Goal: Information Seeking & Learning: Check status

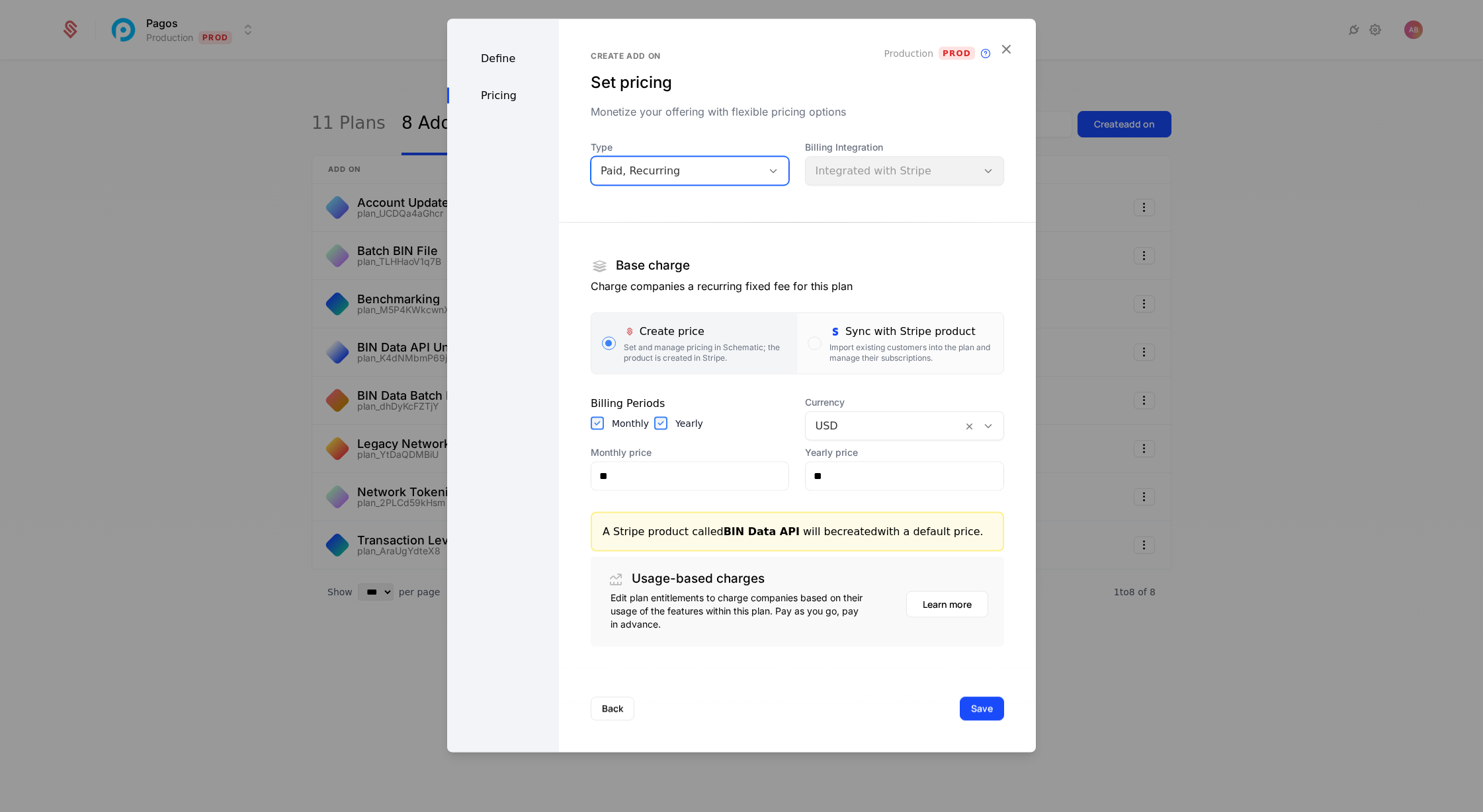
select select "***"
click at [607, 709] on button "Back" at bounding box center [612, 708] width 44 height 24
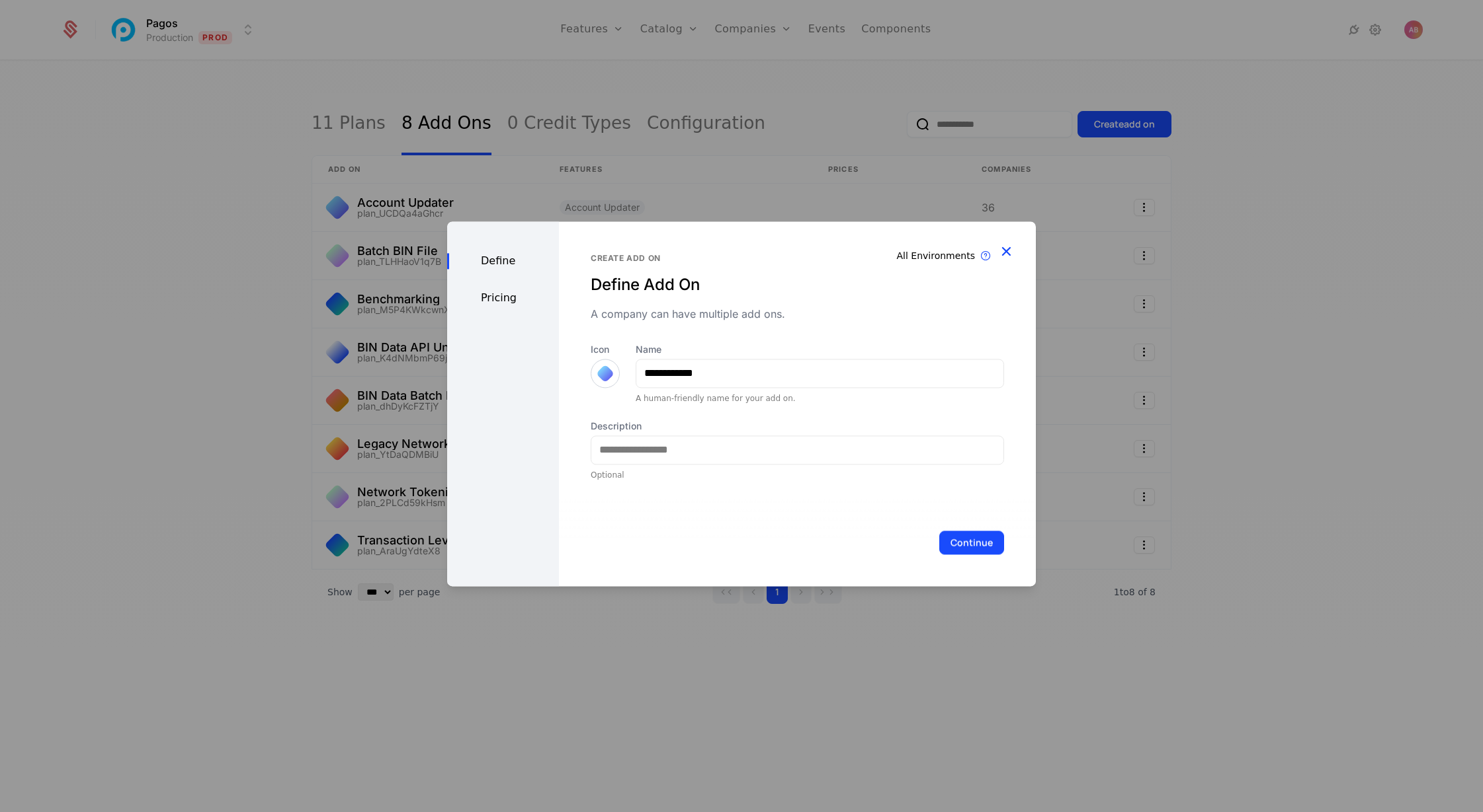
click at [1006, 248] on icon "button" at bounding box center [1006, 251] width 17 height 17
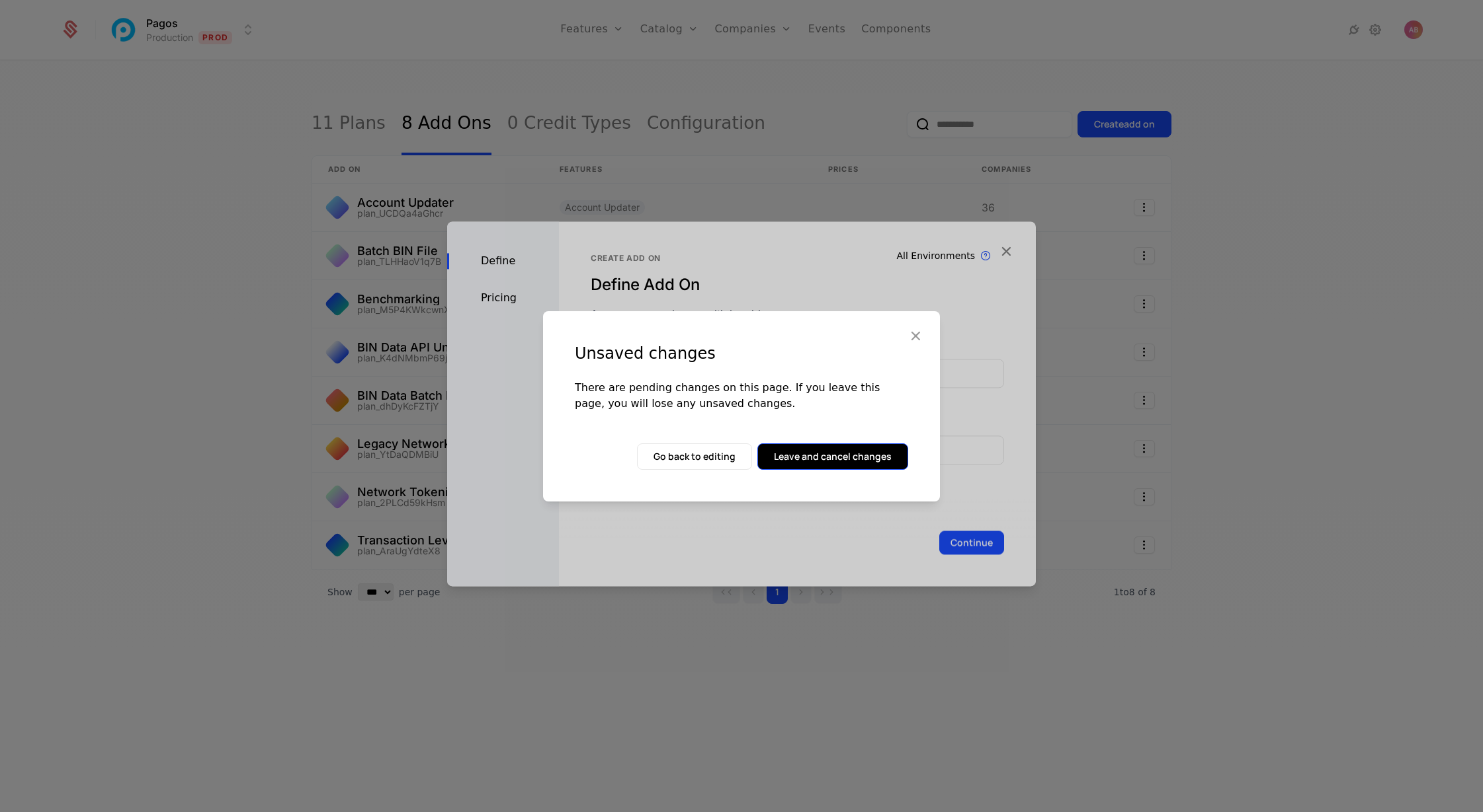
click at [810, 453] on button "Leave and cancel changes" at bounding box center [832, 457] width 150 height 26
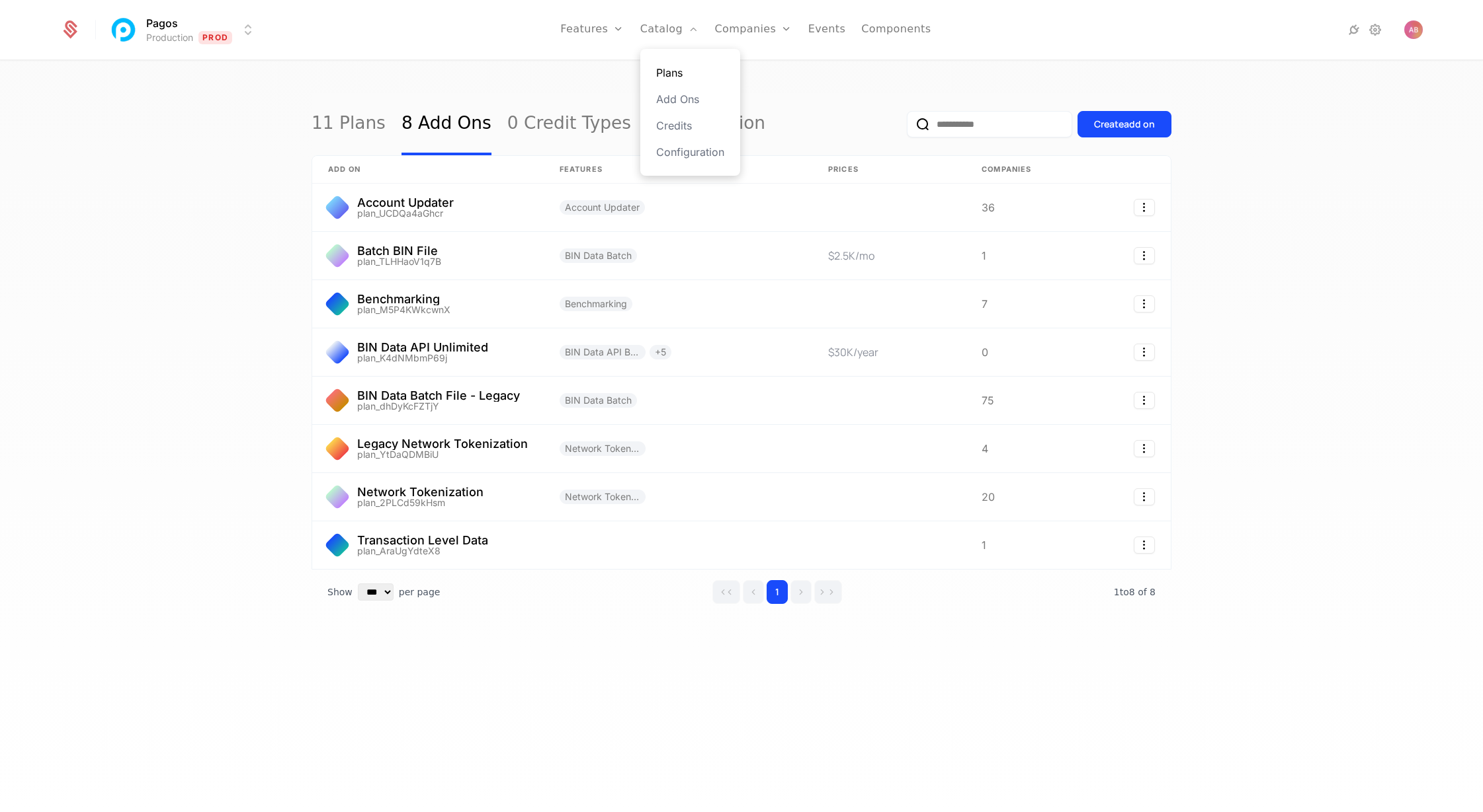
click at [670, 74] on link "Plans" at bounding box center [690, 72] width 68 height 16
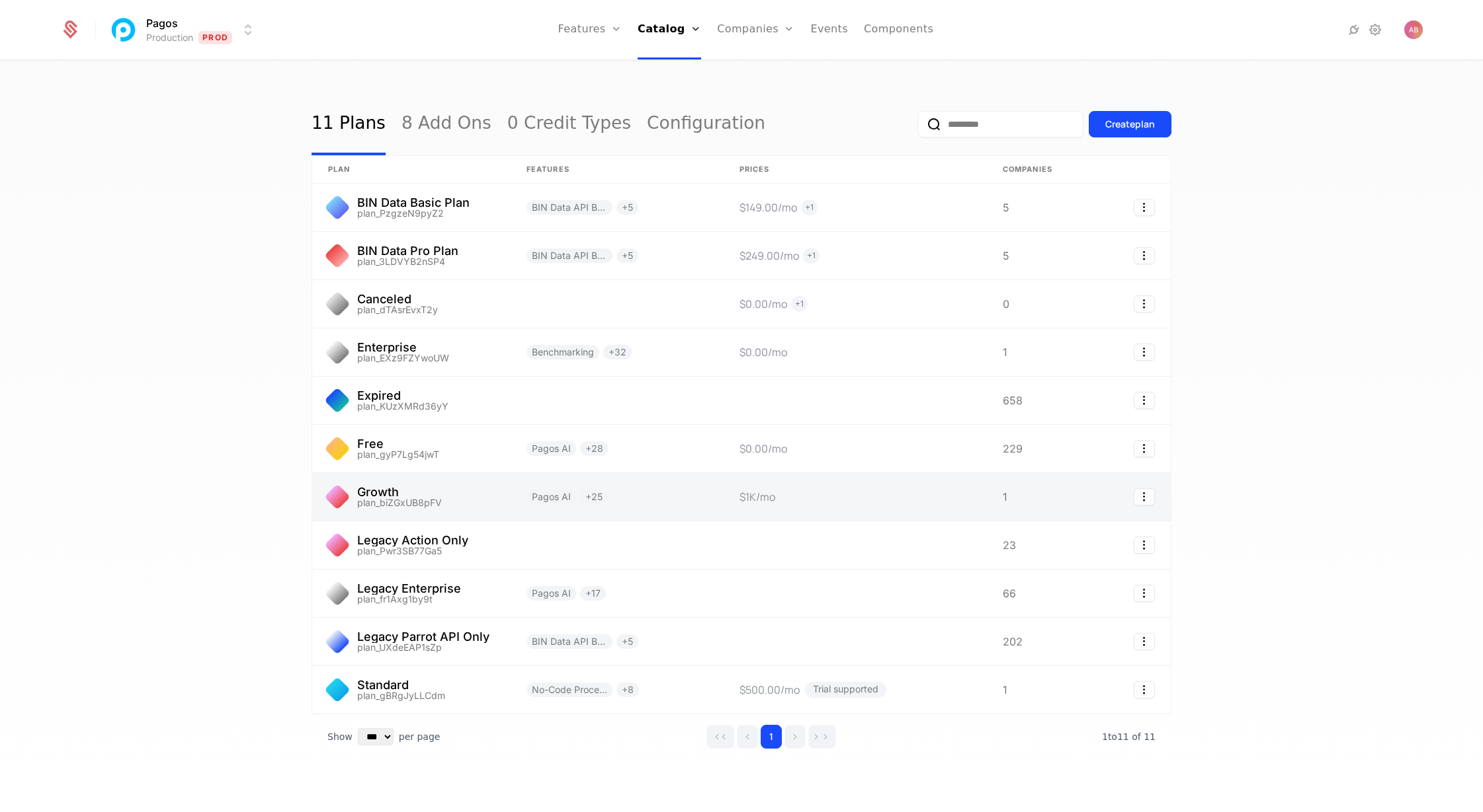
click at [449, 496] on link at bounding box center [411, 497] width 198 height 48
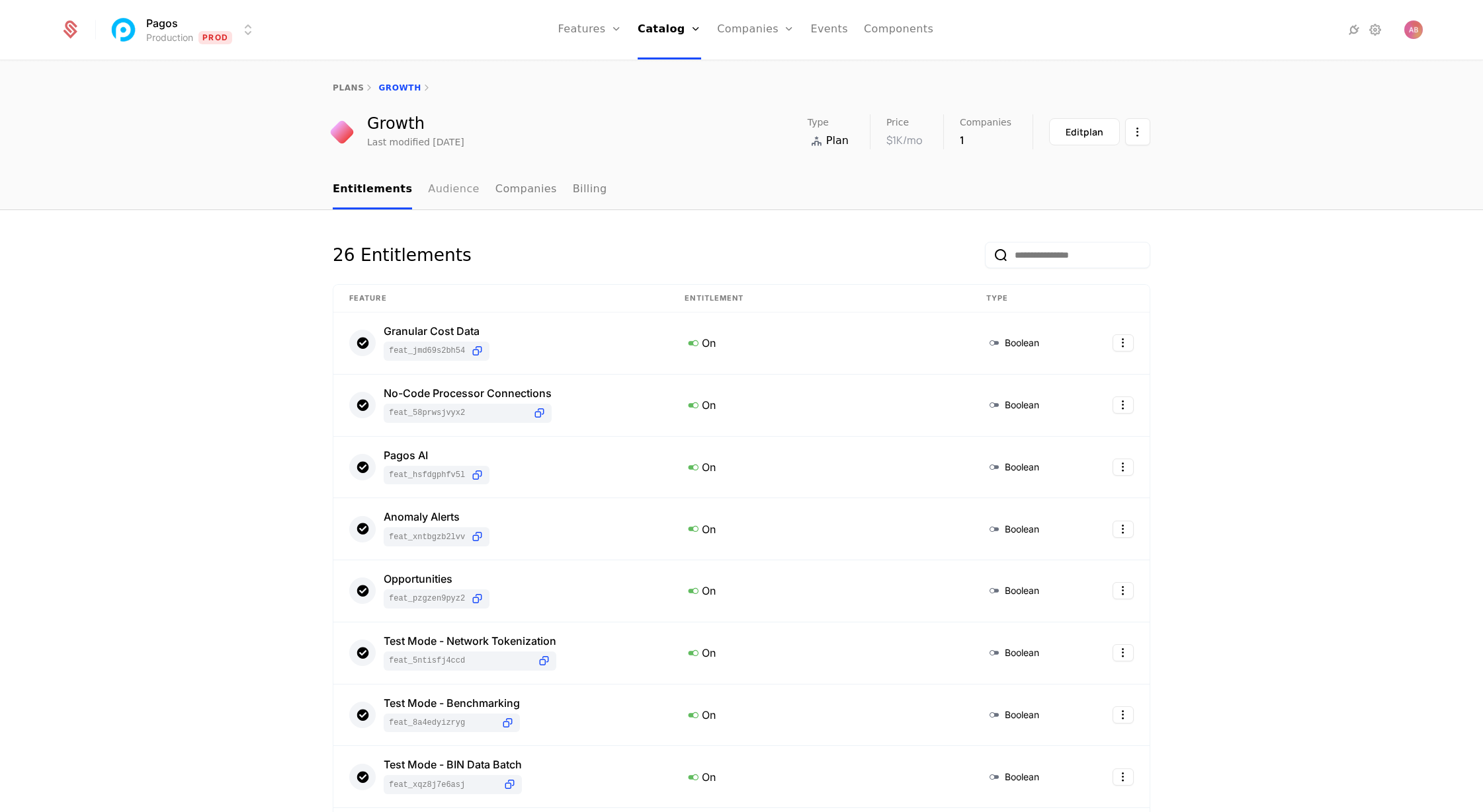
click at [442, 194] on link "Audience" at bounding box center [454, 190] width 52 height 39
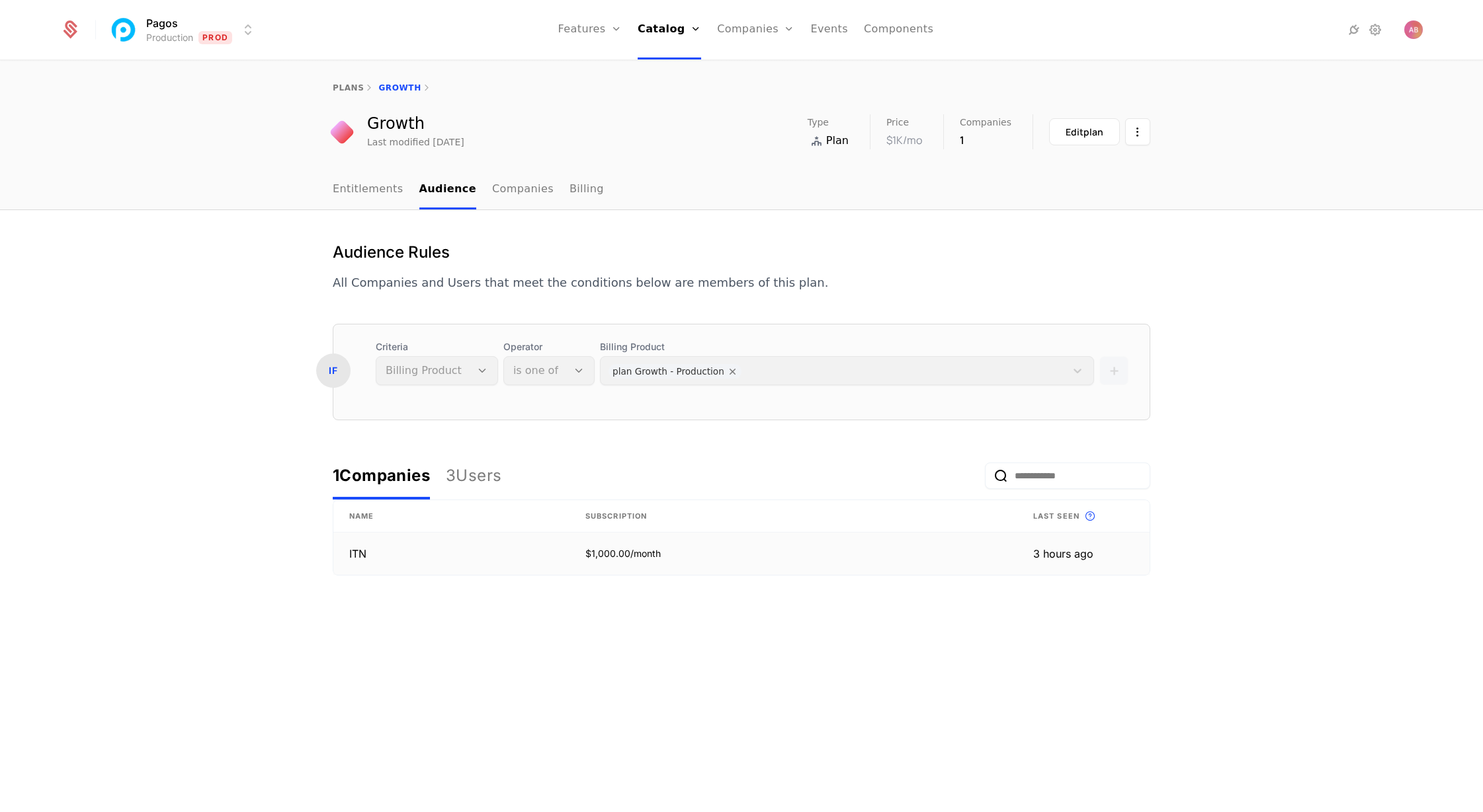
click at [419, 564] on td "ITN" at bounding box center [451, 554] width 236 height 42
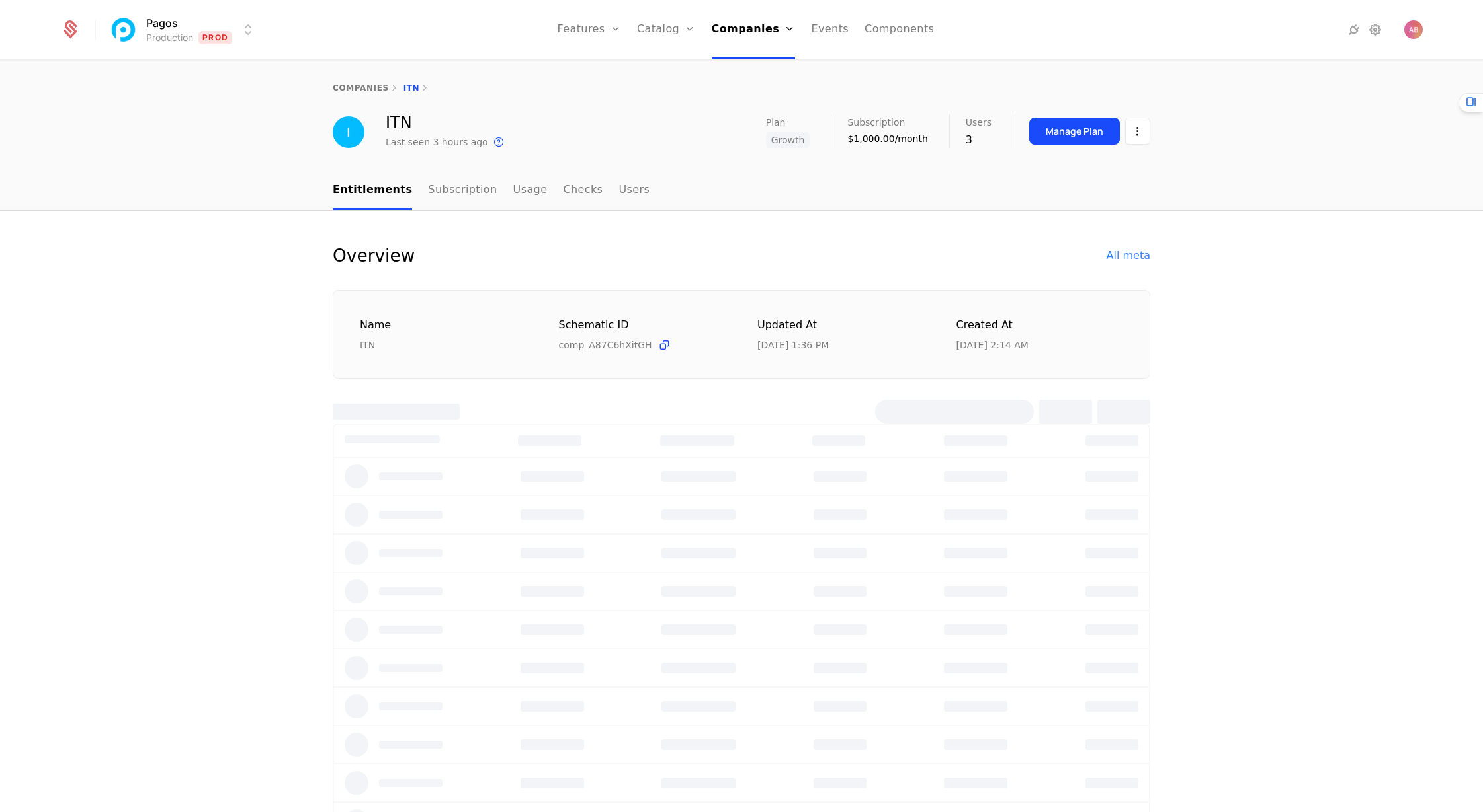
select select "***"
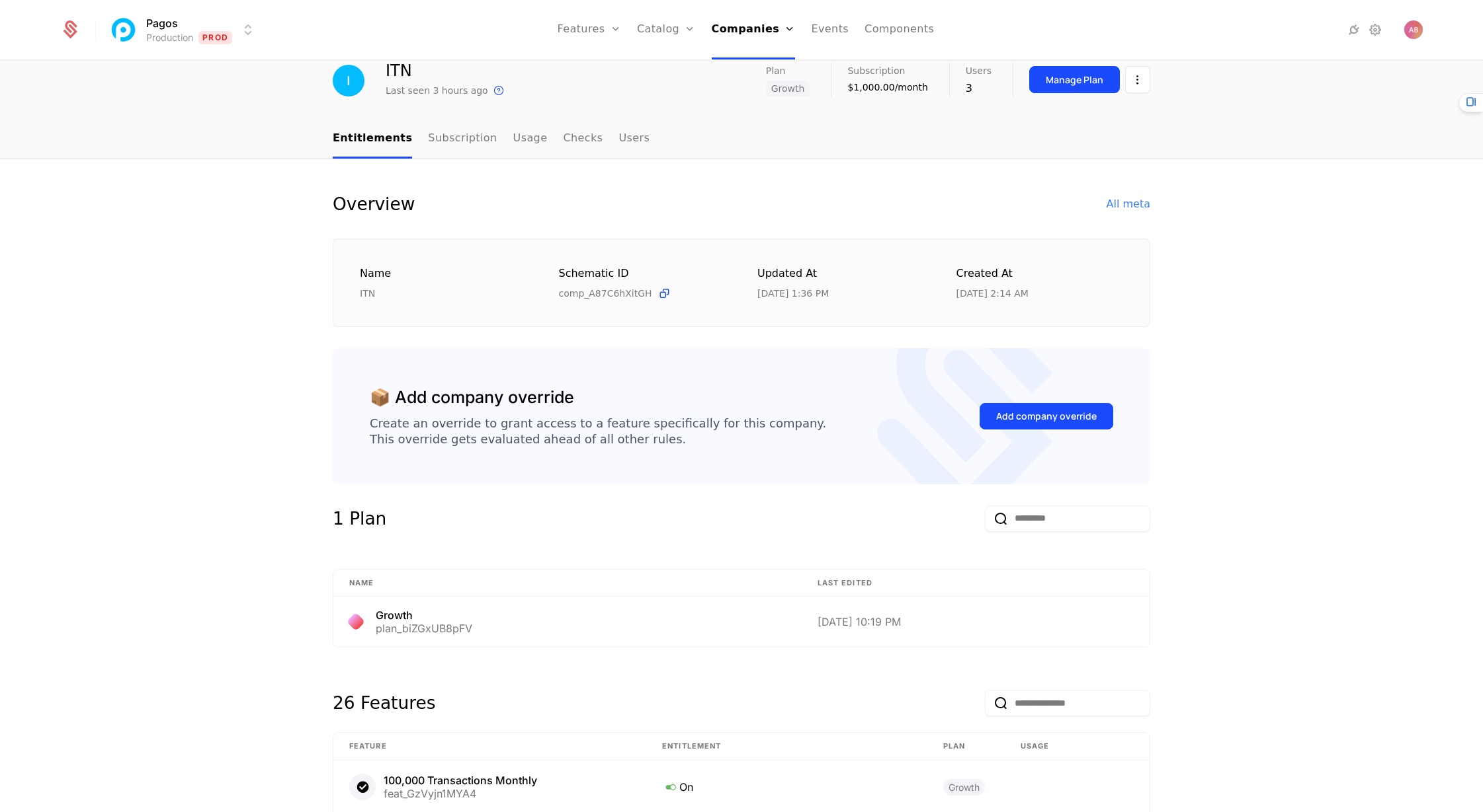
scroll to position [53, 0]
click at [1130, 207] on div "All meta" at bounding box center [1128, 203] width 44 height 16
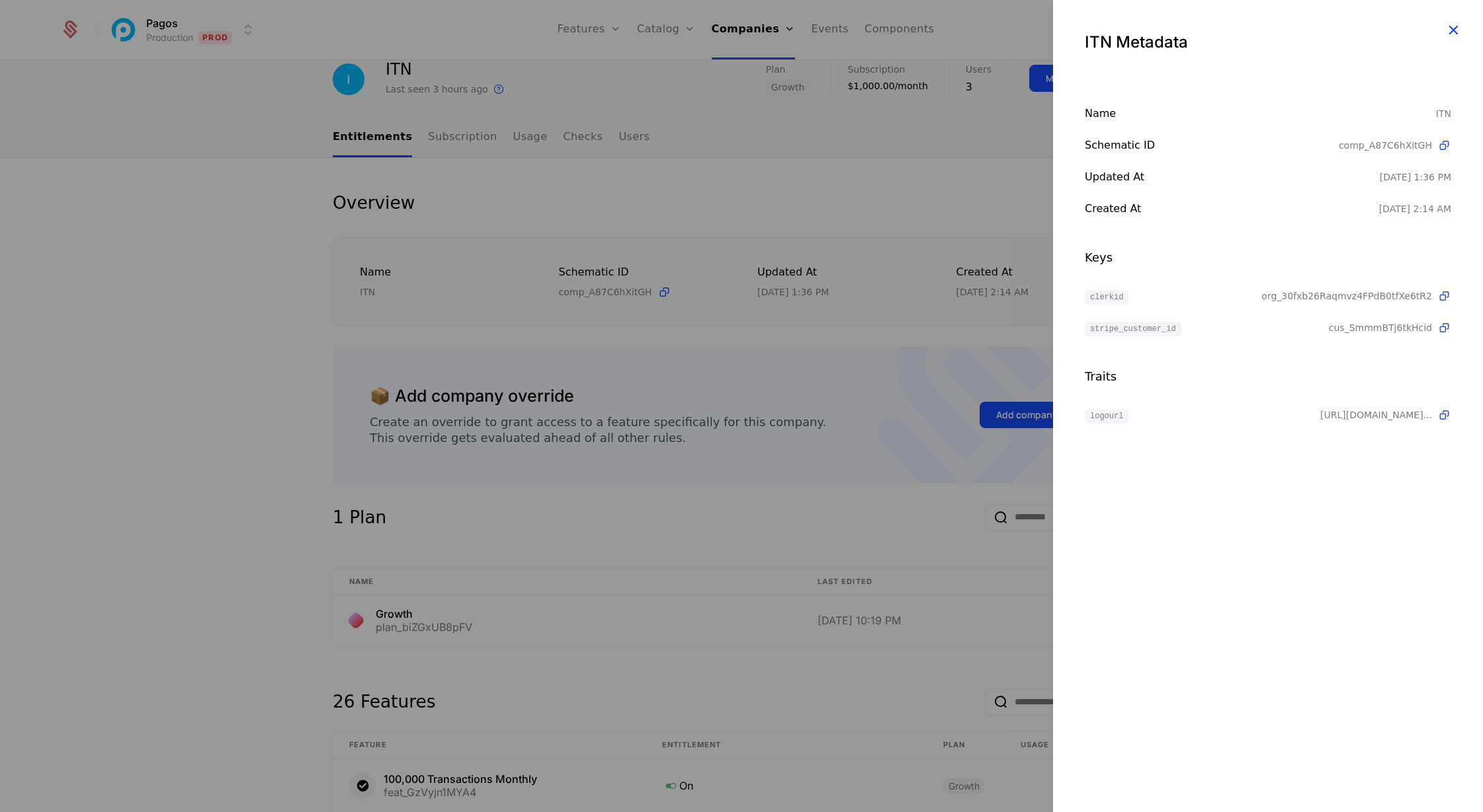
click at [1447, 35] on icon "button" at bounding box center [1453, 29] width 17 height 17
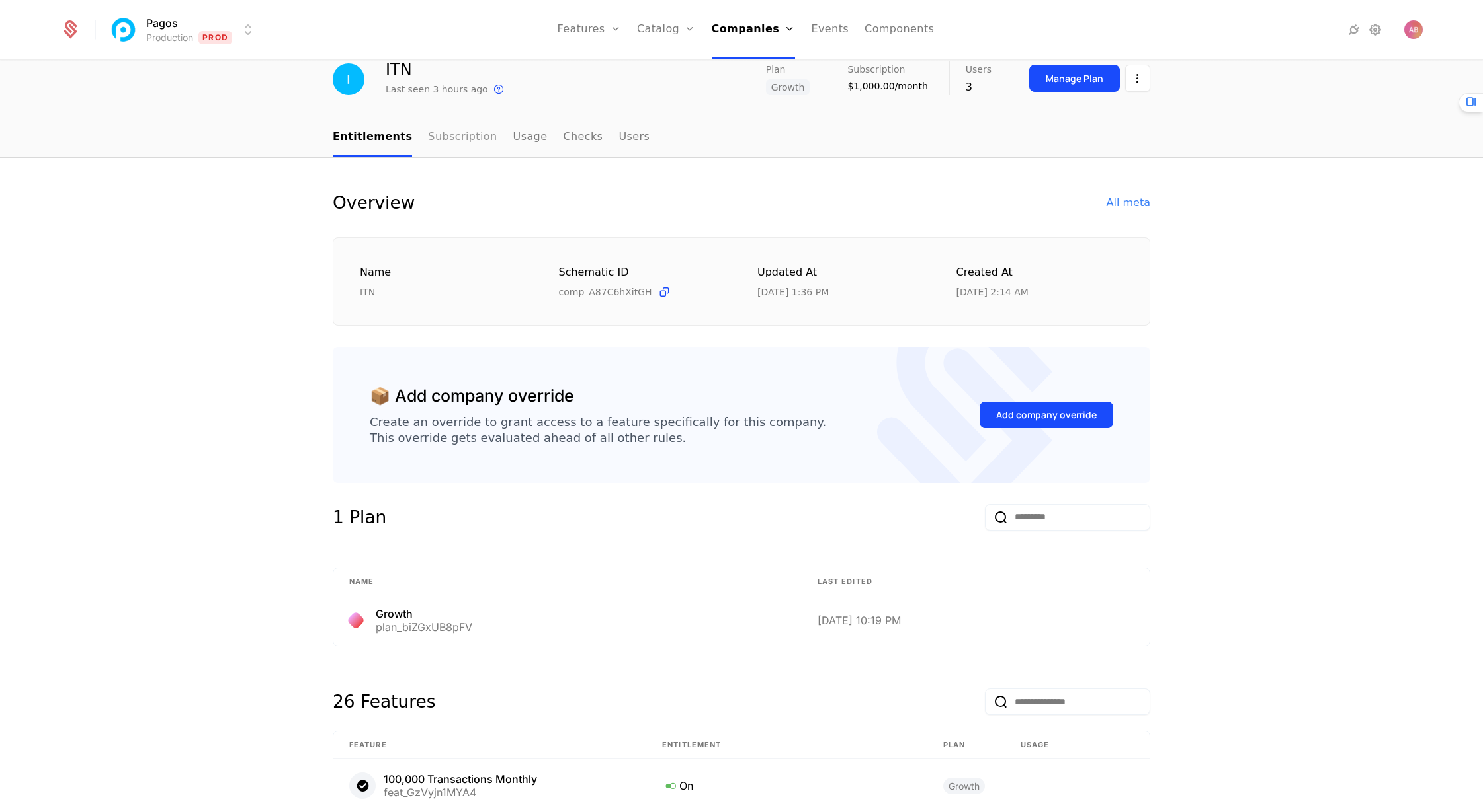
click at [450, 147] on link "Subscription" at bounding box center [462, 137] width 69 height 39
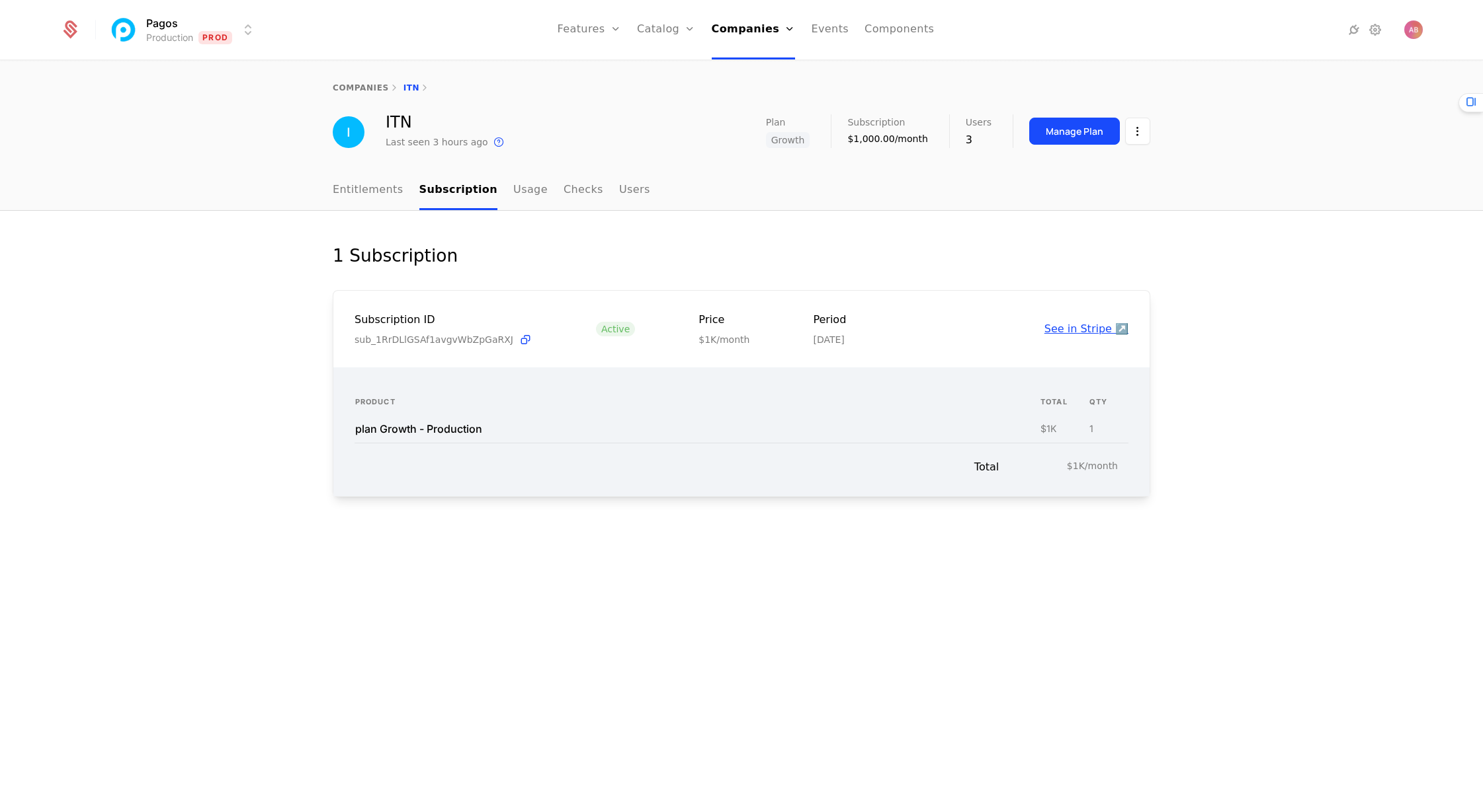
click at [1075, 333] on link "See in Stripe ↗️" at bounding box center [1086, 329] width 84 height 12
